Goal: Information Seeking & Learning: Learn about a topic

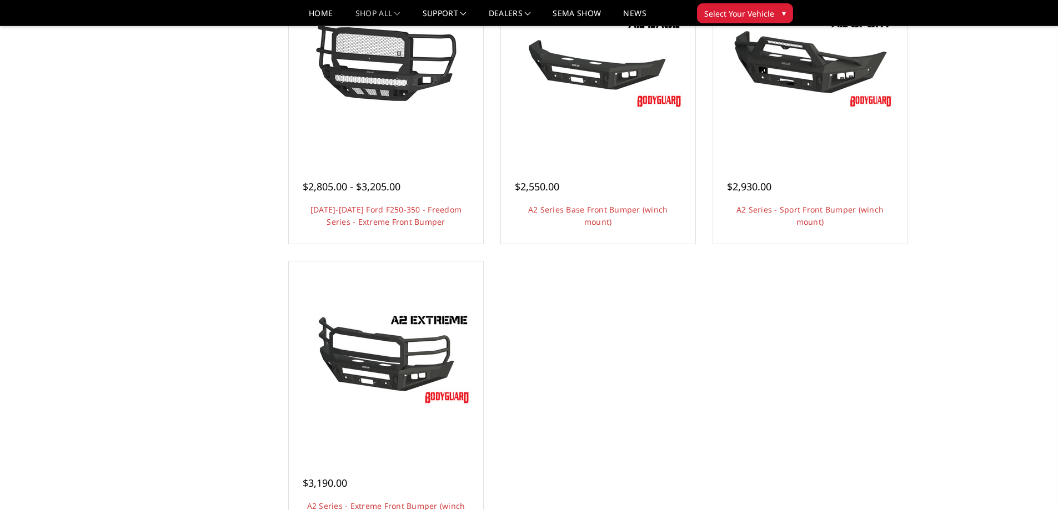
scroll to position [778, 0]
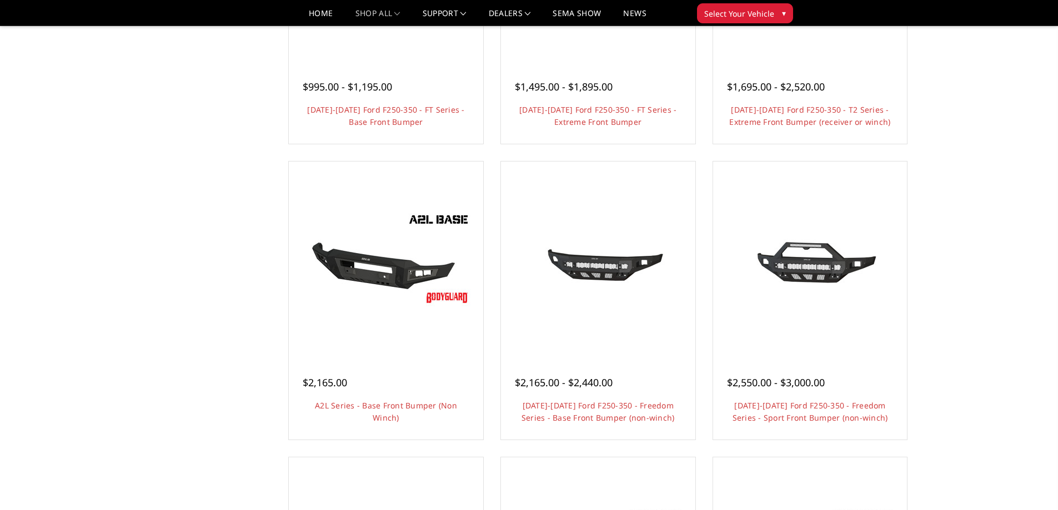
scroll to position [278, 0]
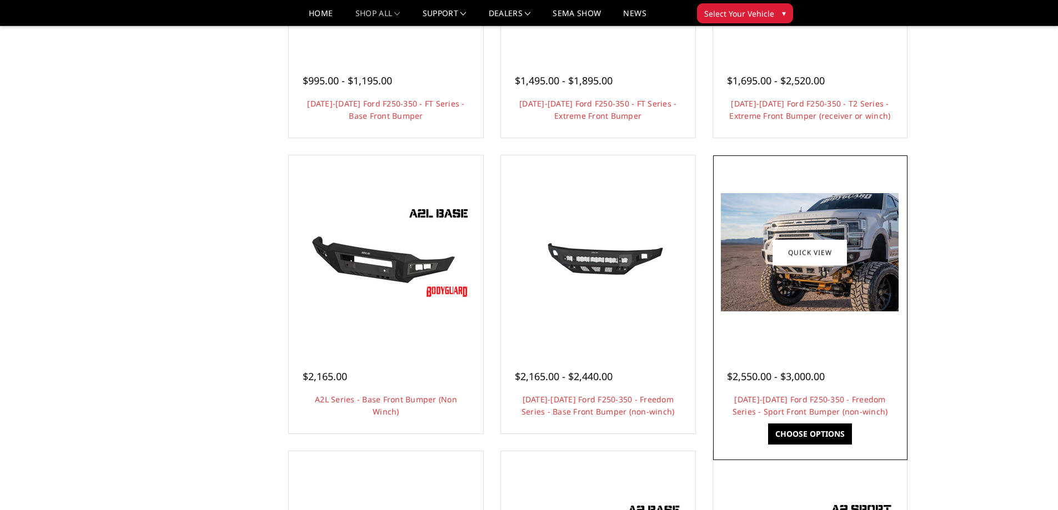
click at [785, 311] on img at bounding box center [810, 252] width 178 height 118
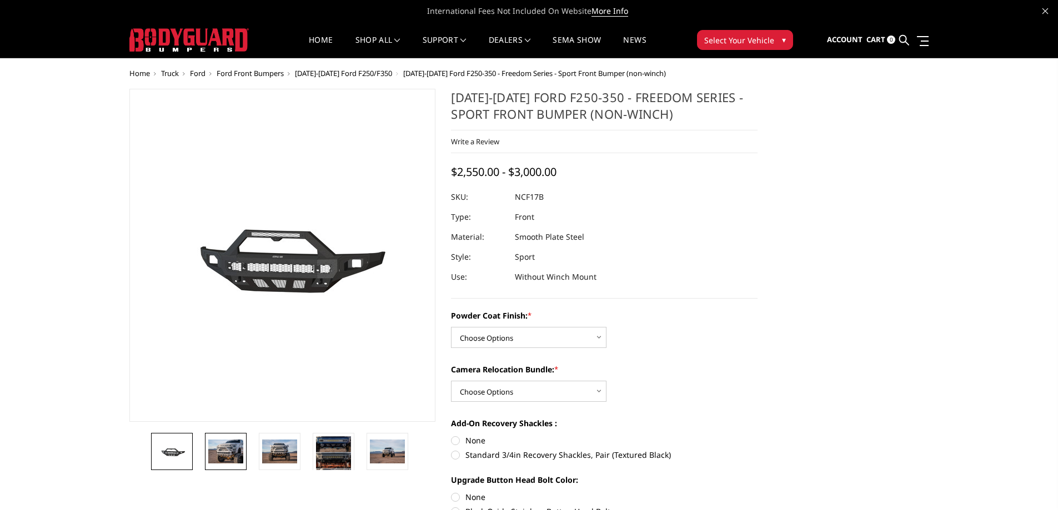
click at [230, 457] on img at bounding box center [225, 451] width 35 height 23
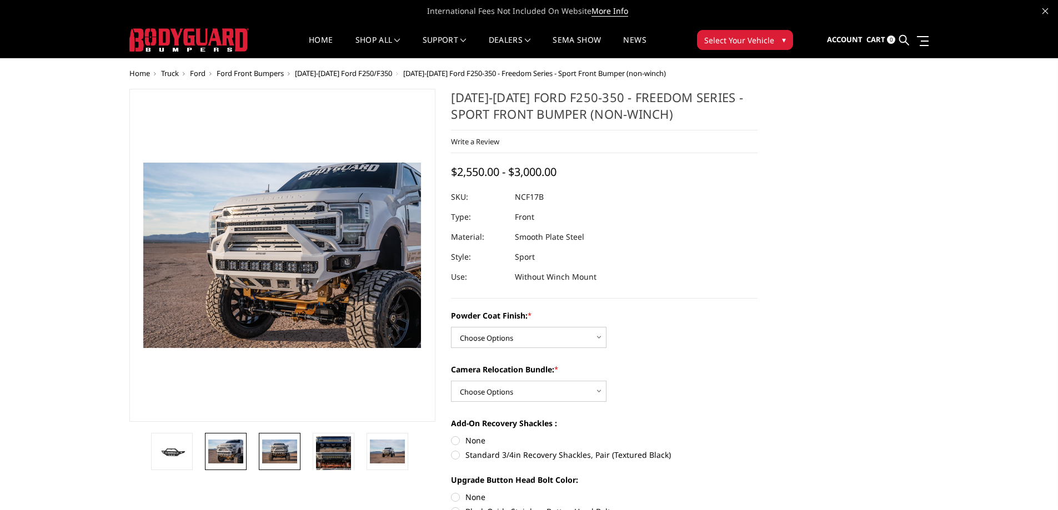
click at [294, 449] on img at bounding box center [279, 451] width 35 height 23
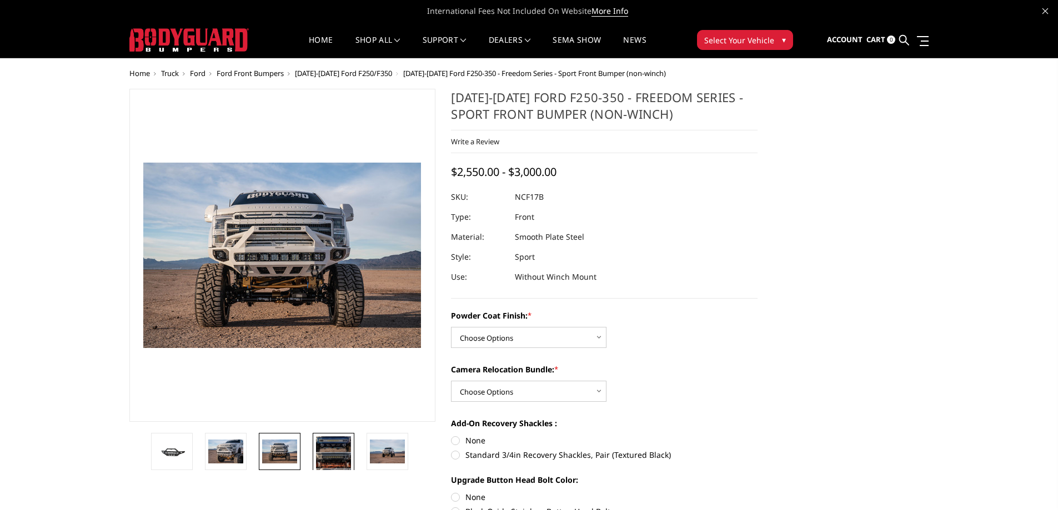
click at [339, 448] on img at bounding box center [333, 461] width 35 height 48
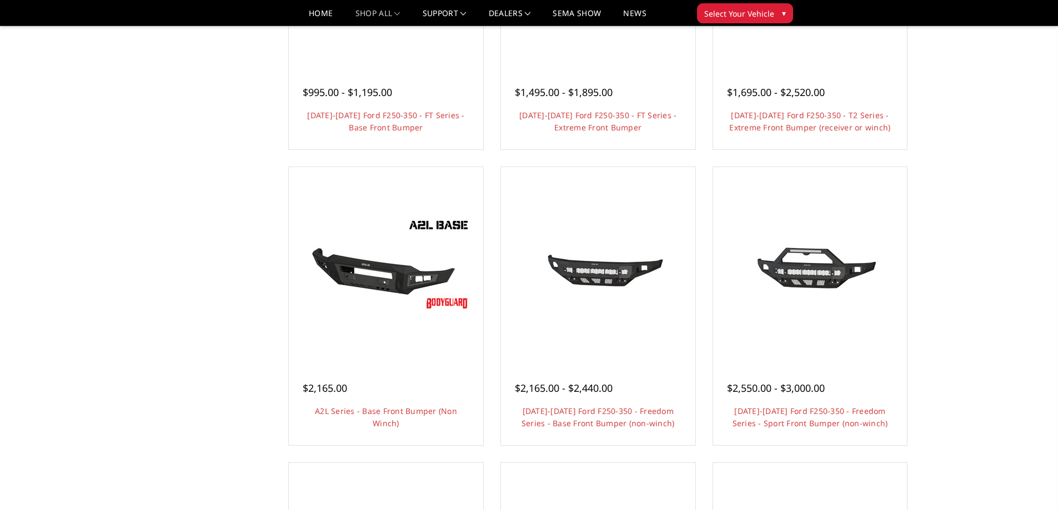
scroll to position [278, 0]
